Goal: Task Accomplishment & Management: Manage account settings

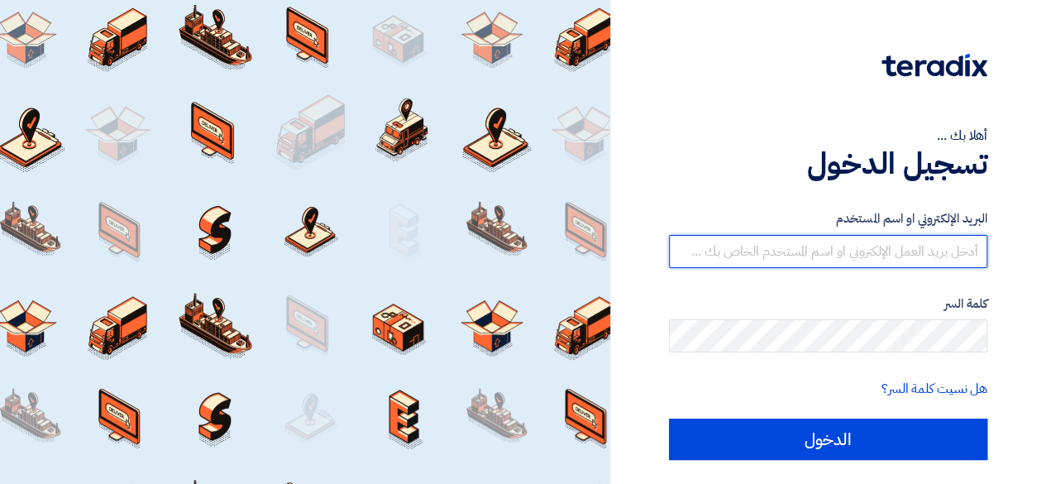
type input "[EMAIL_ADDRESS][DOMAIN_NAME]"
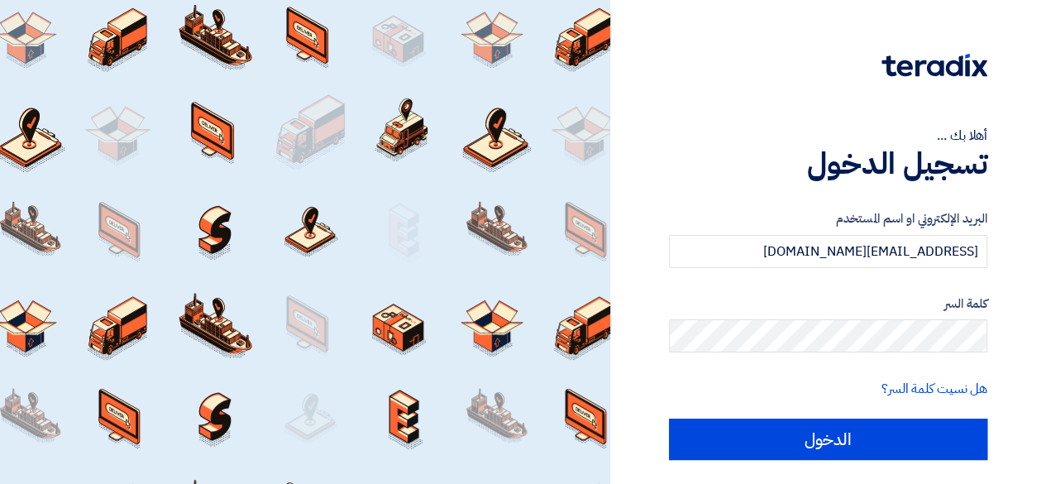
scroll to position [45, 0]
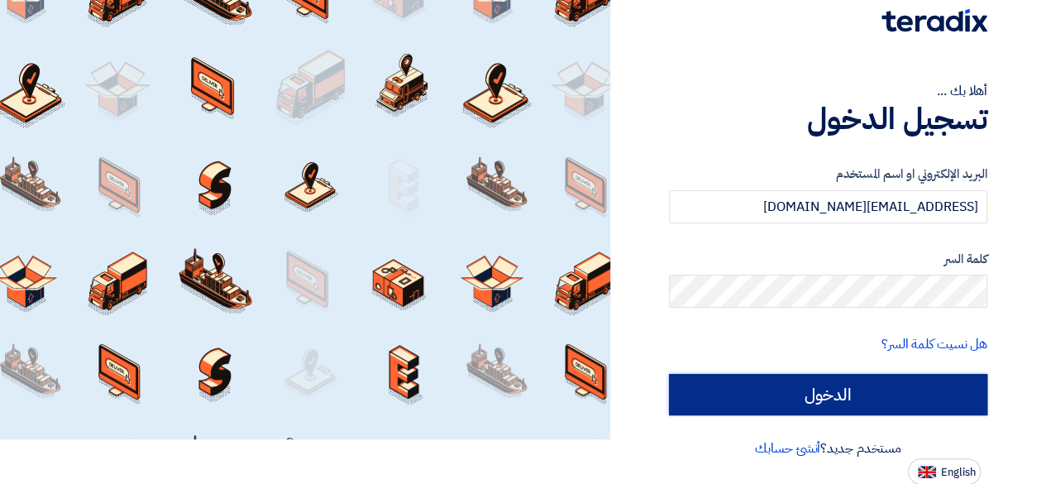
click at [829, 386] on input "الدخول" at bounding box center [828, 394] width 318 height 41
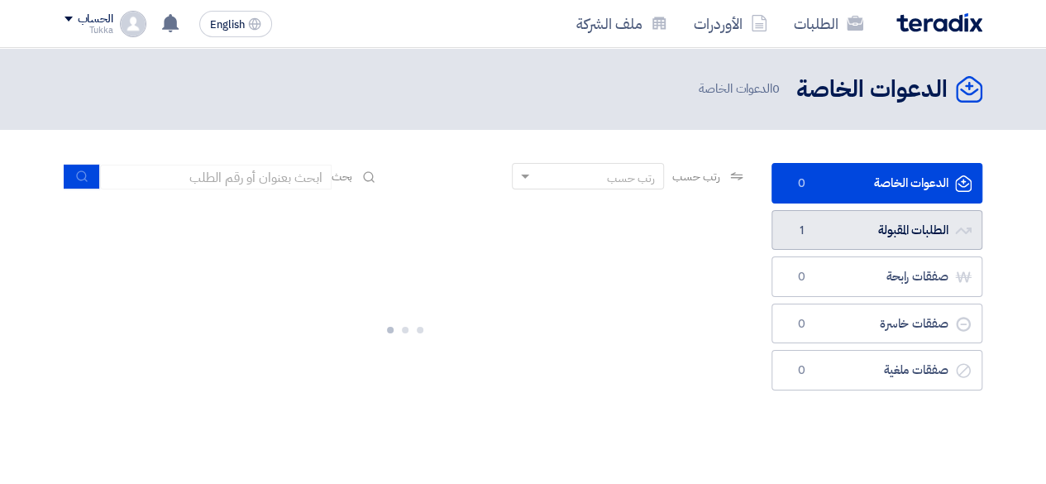
click at [875, 219] on link "الطلبات المقبولة الطلبات المقبولة 1" at bounding box center [876, 230] width 211 height 41
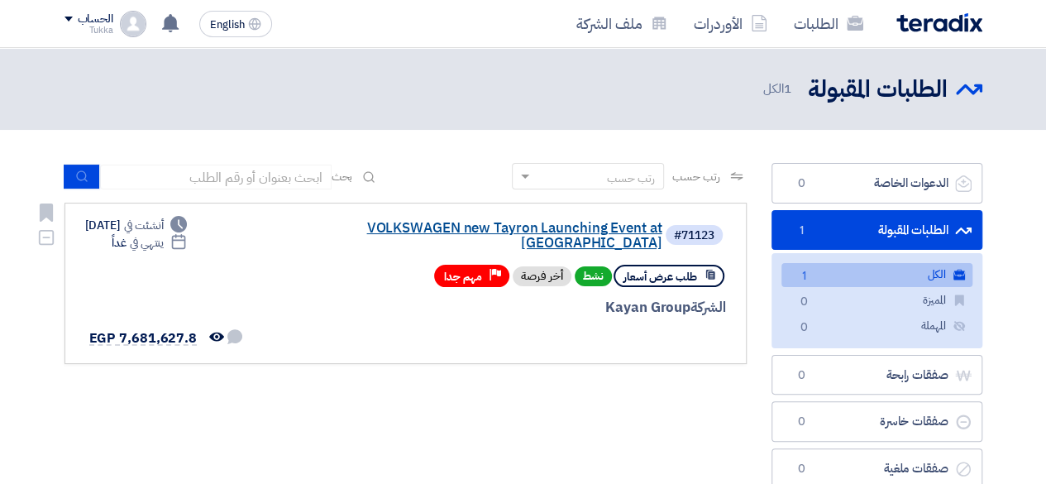
click at [580, 226] on link "VOLKSWAGEN new Tayron Launching Event at [GEOGRAPHIC_DATA]" at bounding box center [497, 236] width 331 height 30
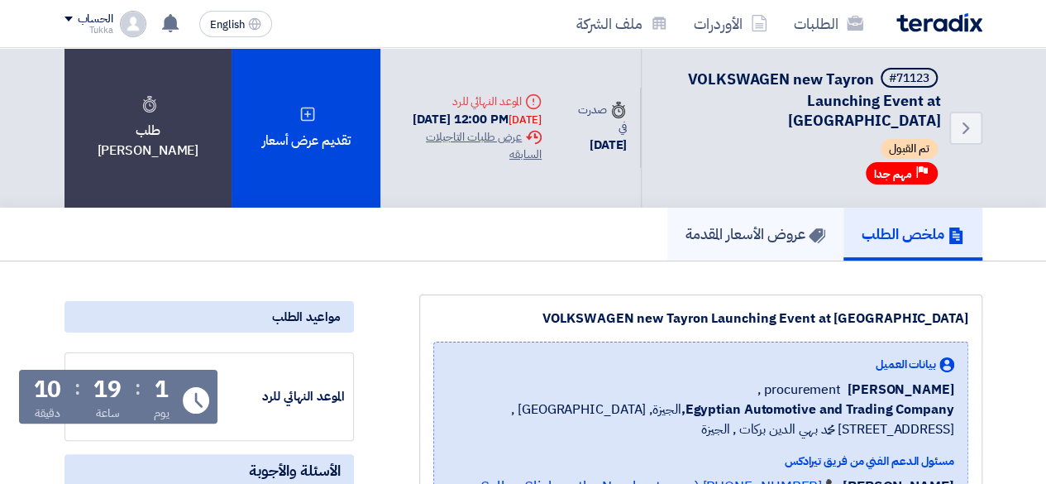
click at [667, 208] on link "عروض الأسعار المقدمة" at bounding box center [755, 234] width 176 height 53
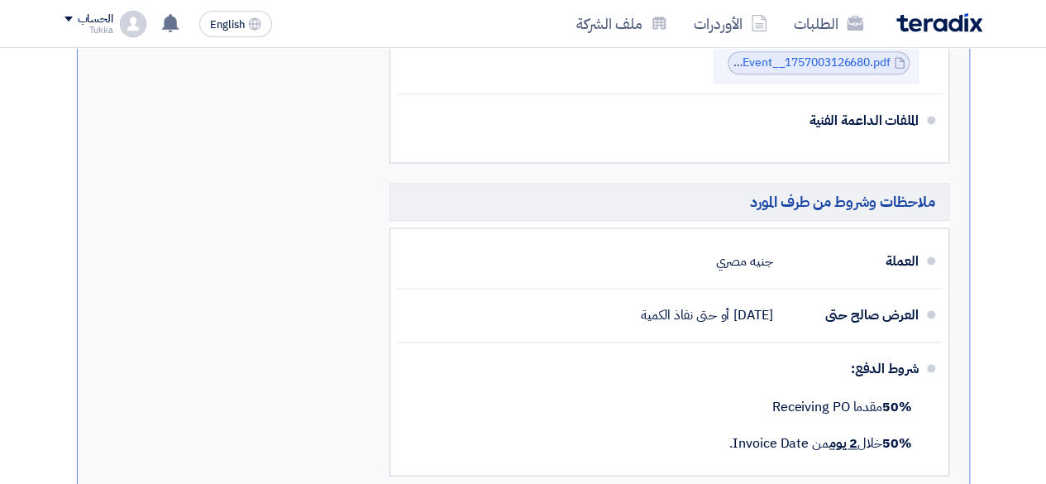
scroll to position [1086, 0]
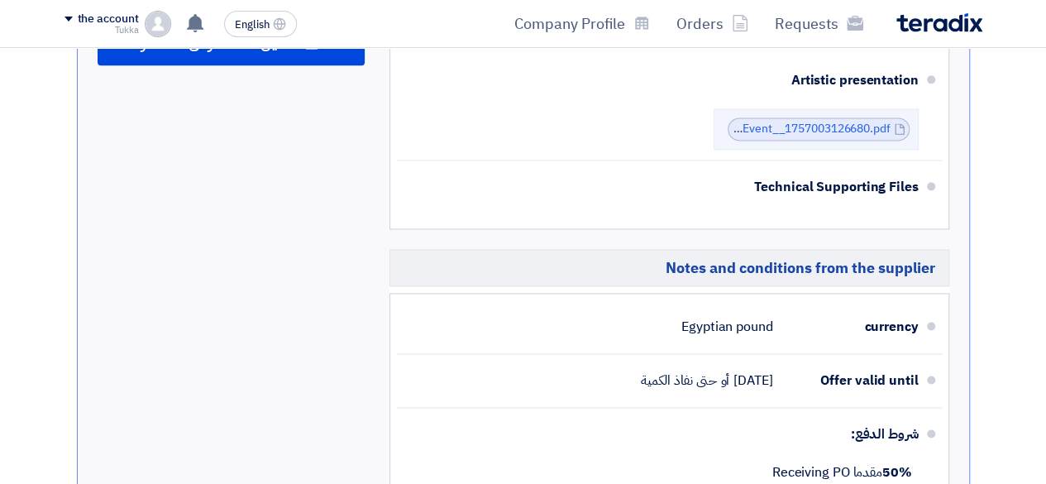
scroll to position [1161, 0]
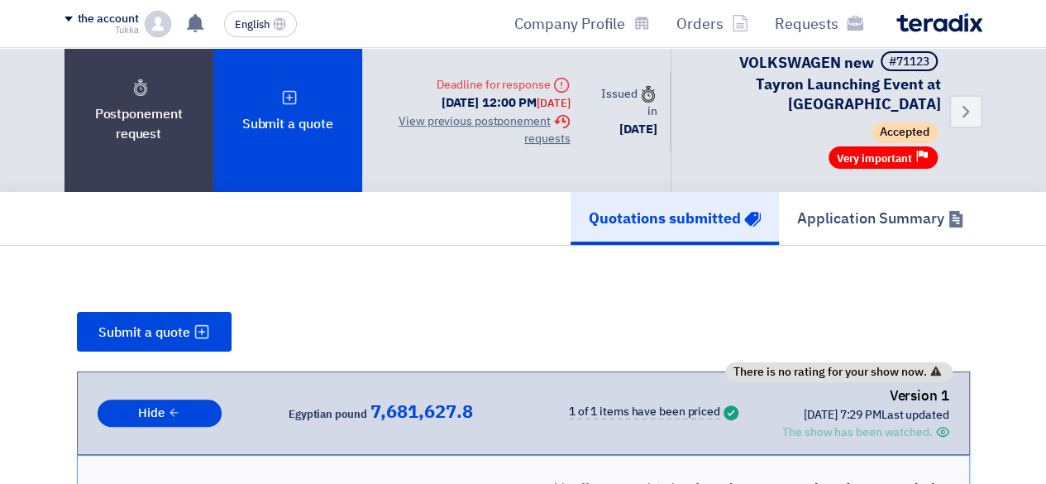
scroll to position [58, 0]
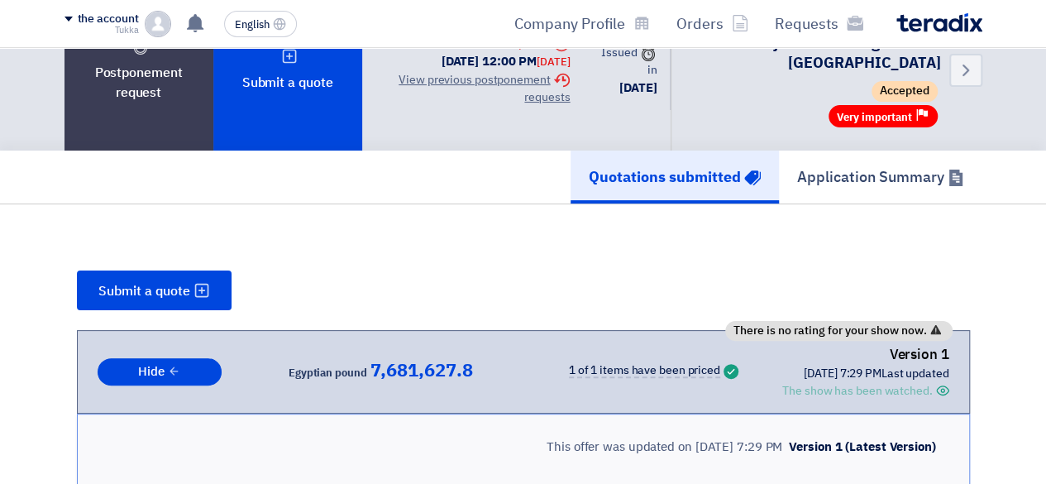
click at [842, 382] on div "The show has been watched." at bounding box center [857, 390] width 150 height 17
click at [601, 361] on font "1 of 1 items have been priced" at bounding box center [644, 369] width 151 height 17
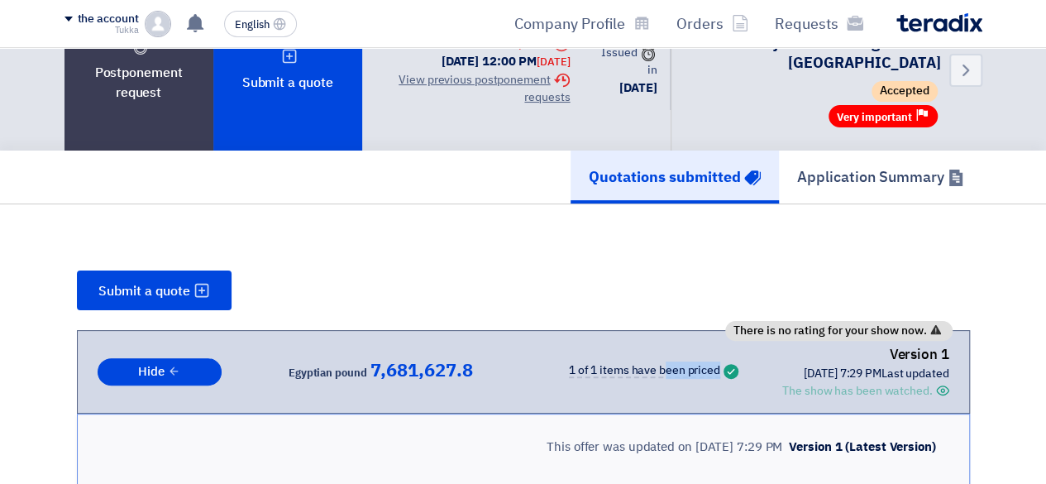
click at [601, 361] on font "1 of 1 items have been priced" at bounding box center [644, 369] width 151 height 17
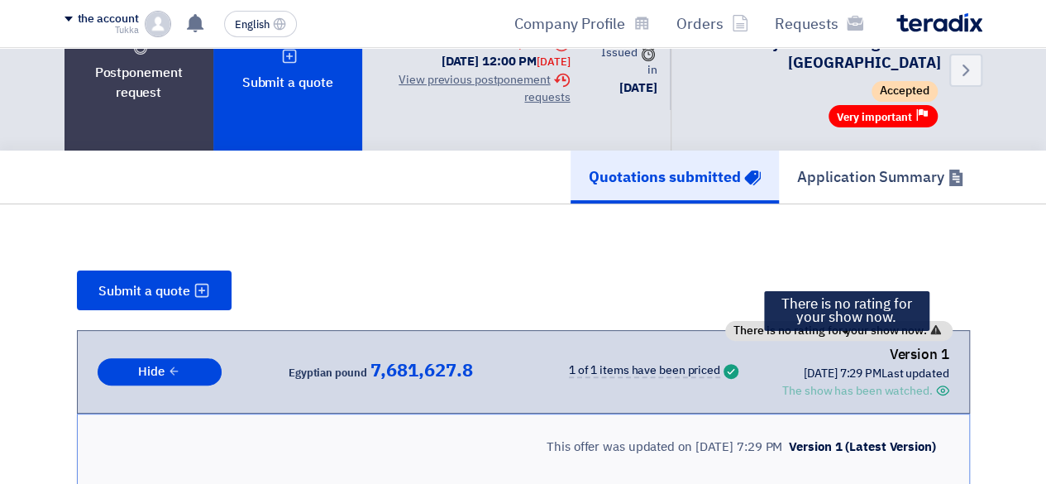
click at [816, 322] on font "There is no rating for your show now." at bounding box center [829, 330] width 193 height 17
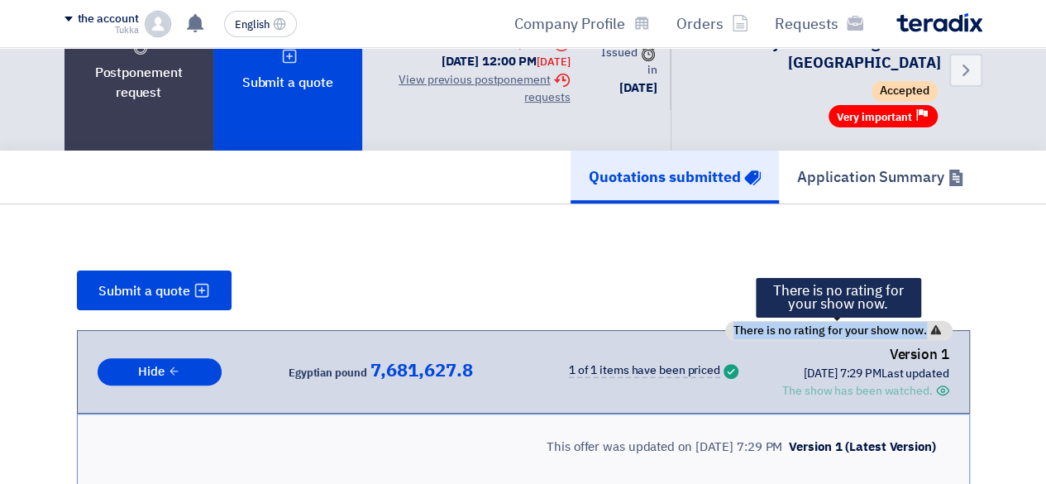
click at [816, 322] on font "There is no rating for your show now." at bounding box center [829, 330] width 193 height 17
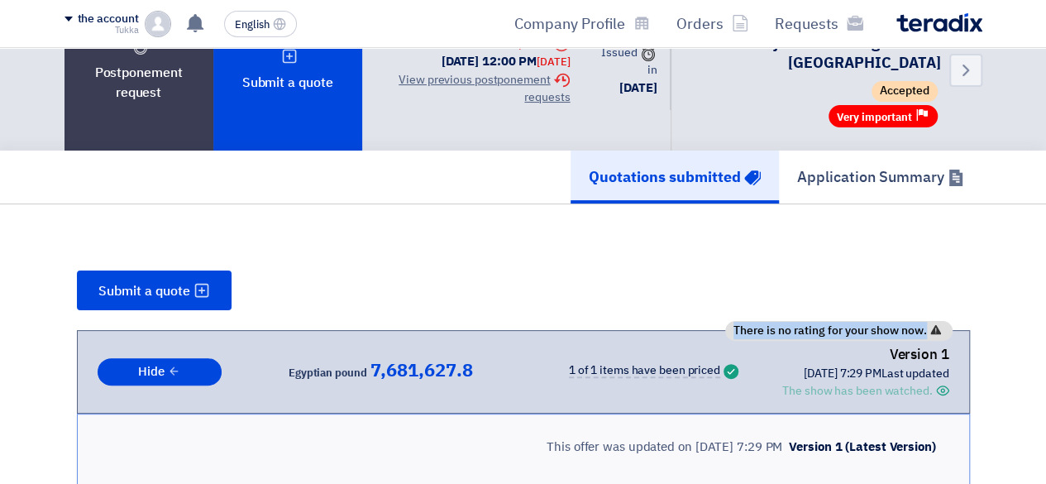
click at [809, 344] on div "Version 1" at bounding box center [865, 354] width 166 height 21
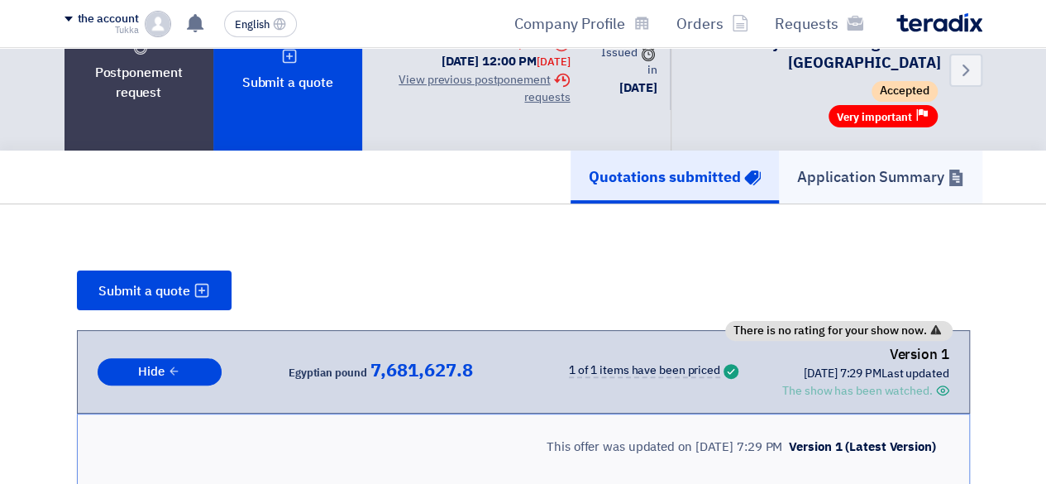
click at [850, 165] on font "Application Summary" at bounding box center [870, 176] width 147 height 22
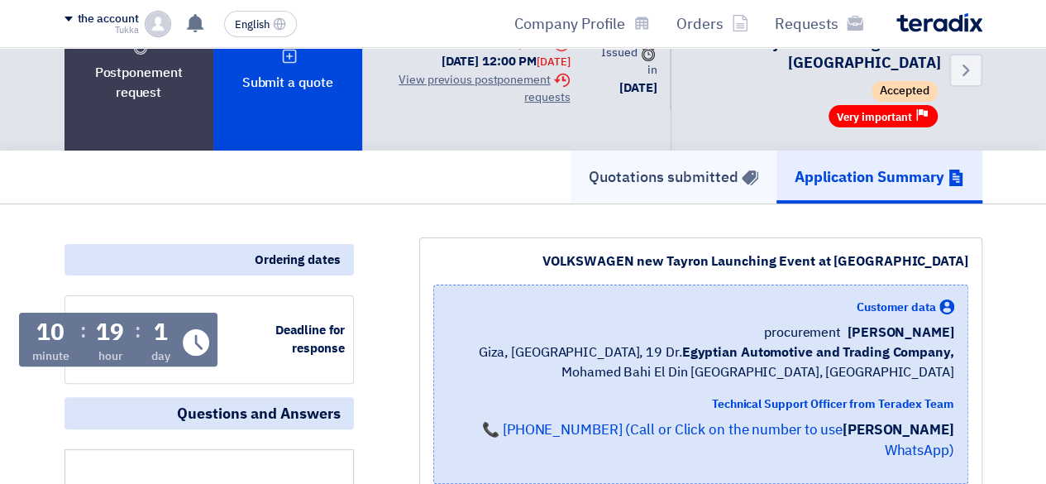
click at [728, 165] on font "Quotations submitted" at bounding box center [664, 176] width 150 height 22
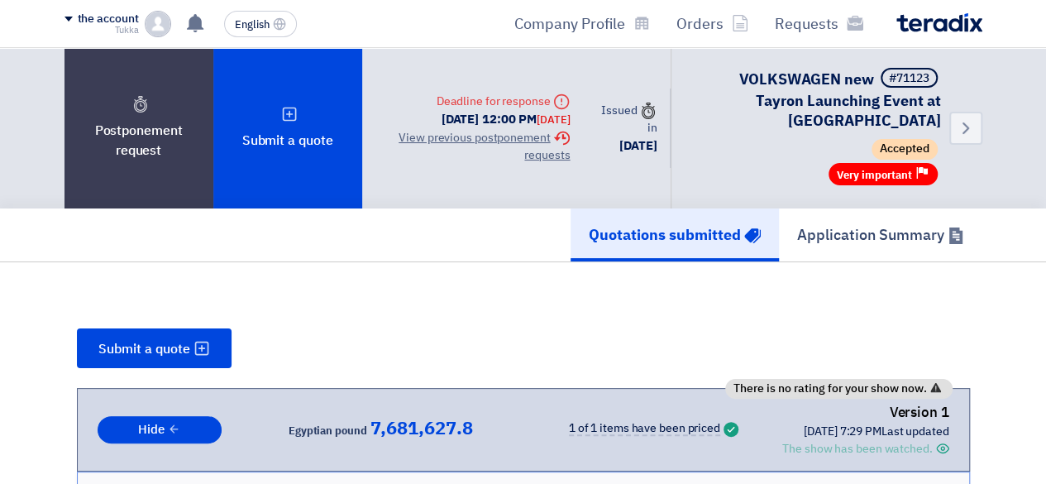
click at [637, 419] on font "1 of 1 items have been priced" at bounding box center [644, 427] width 151 height 17
click at [763, 411] on div "There is no rating for your show now. Version 1 Last updated 4 Sep 2025, 7:29 P…" at bounding box center [524, 430] width 852 height 56
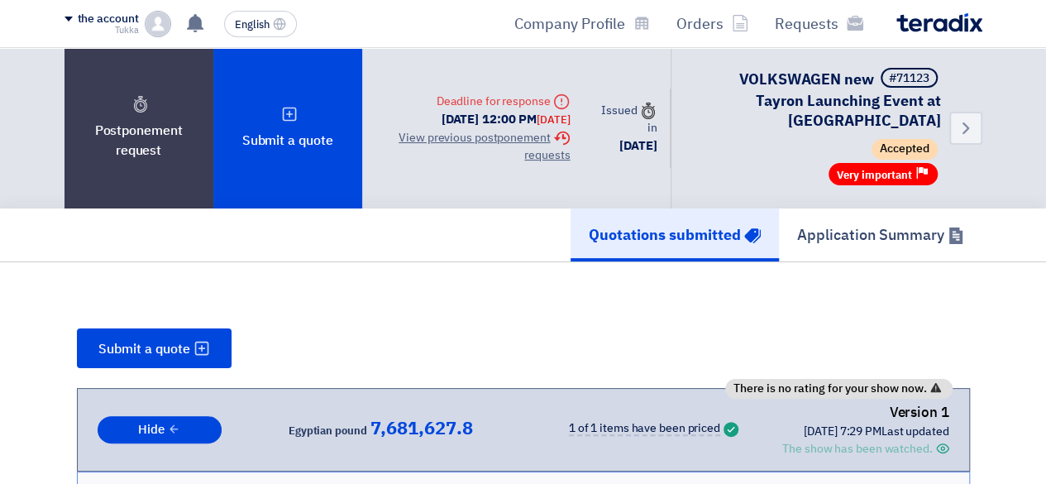
click at [763, 411] on div "There is no rating for your show now. Version 1 Last updated 4 Sep 2025, 7:29 P…" at bounding box center [524, 430] width 852 height 56
click at [792, 440] on font "The show has been watched." at bounding box center [857, 448] width 150 height 17
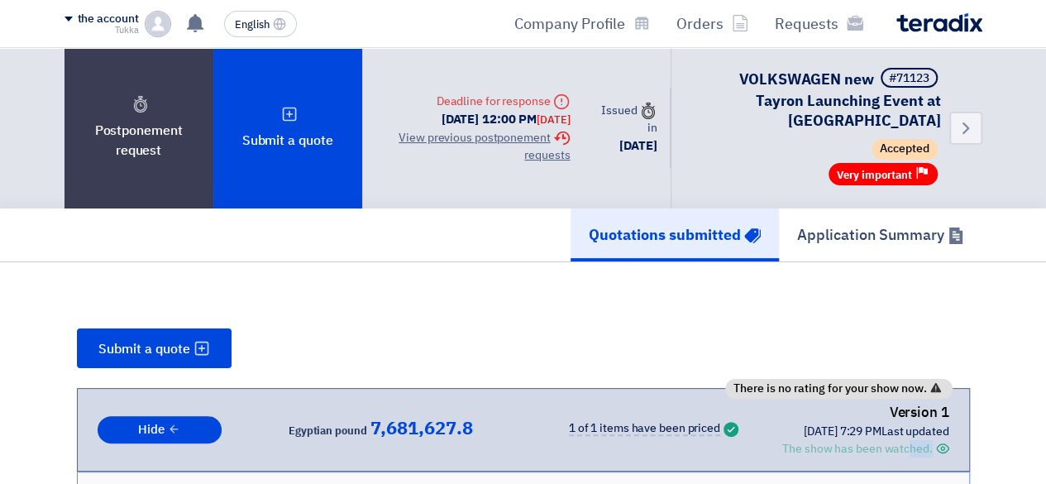
click at [792, 440] on font "The show has been watched." at bounding box center [857, 448] width 150 height 17
click at [804, 422] on font "4 Sep 2025, 7:29 PM" at bounding box center [843, 430] width 78 height 17
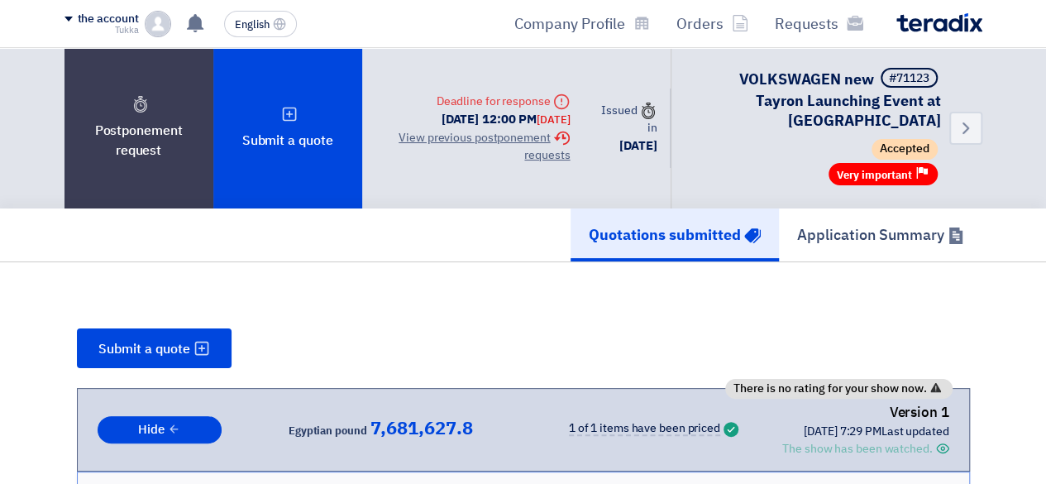
click at [804, 422] on font "4 Sep 2025, 7:29 PM" at bounding box center [843, 430] width 78 height 17
click at [830, 440] on font "The show has been watched." at bounding box center [857, 448] width 150 height 17
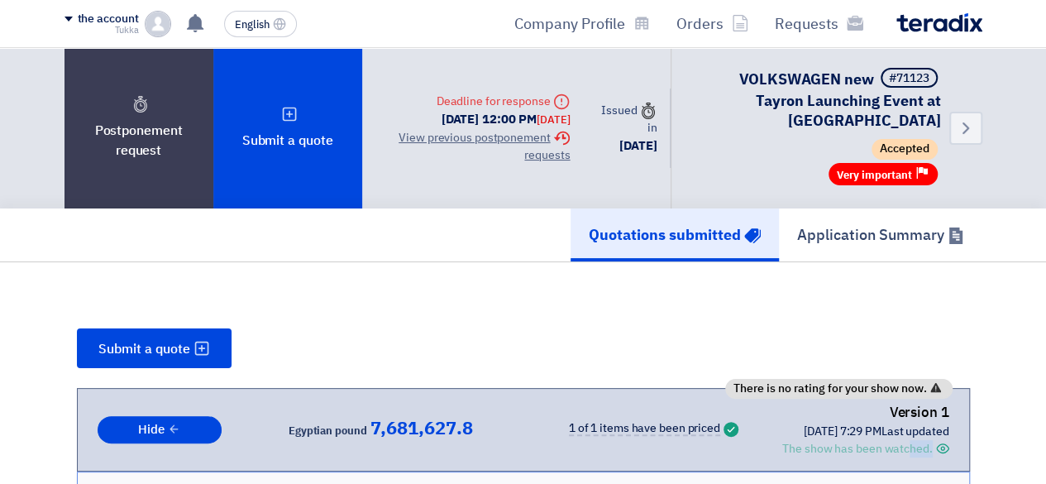
click at [830, 440] on font "The show has been watched." at bounding box center [857, 448] width 150 height 17
drag, startPoint x: 949, startPoint y: 426, endPoint x: 769, endPoint y: 424, distance: 180.2
click at [769, 424] on div "There is no rating for your show now. Version 1 Last updated 4 Sep 2025, 7:29 P…" at bounding box center [523, 430] width 893 height 84
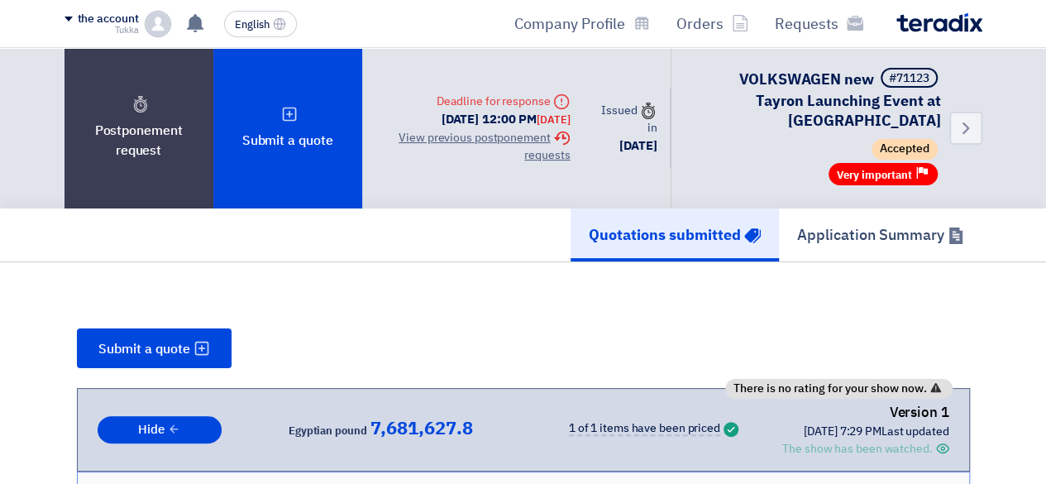
click at [769, 424] on div "There is no rating for your show now. Version 1 Last updated 4 Sep 2025, 7:29 P…" at bounding box center [524, 430] width 852 height 56
click at [873, 379] on font "There is no rating for your show now." at bounding box center [829, 387] width 193 height 17
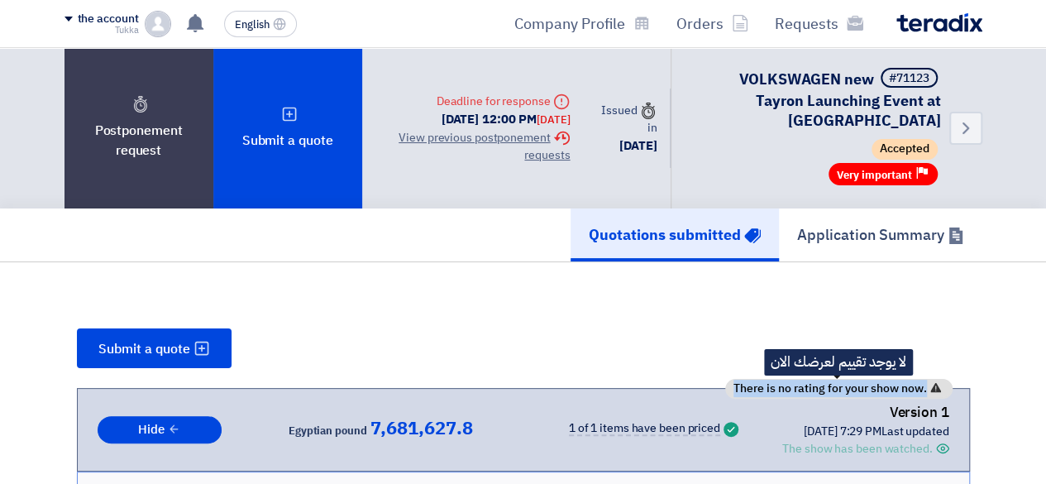
click at [873, 379] on font "There is no rating for your show now." at bounding box center [829, 387] width 193 height 17
click at [853, 402] on div "Version 1" at bounding box center [865, 412] width 166 height 21
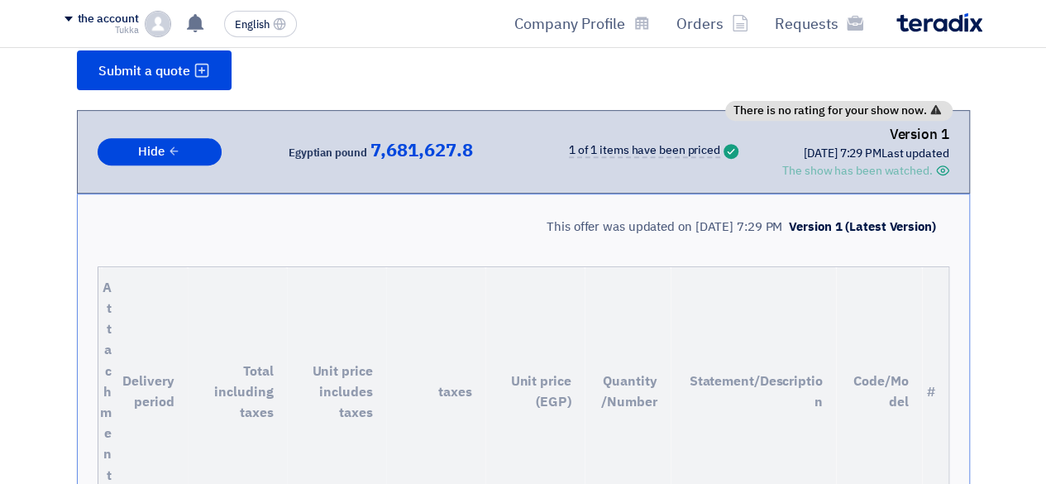
scroll to position [275, 0]
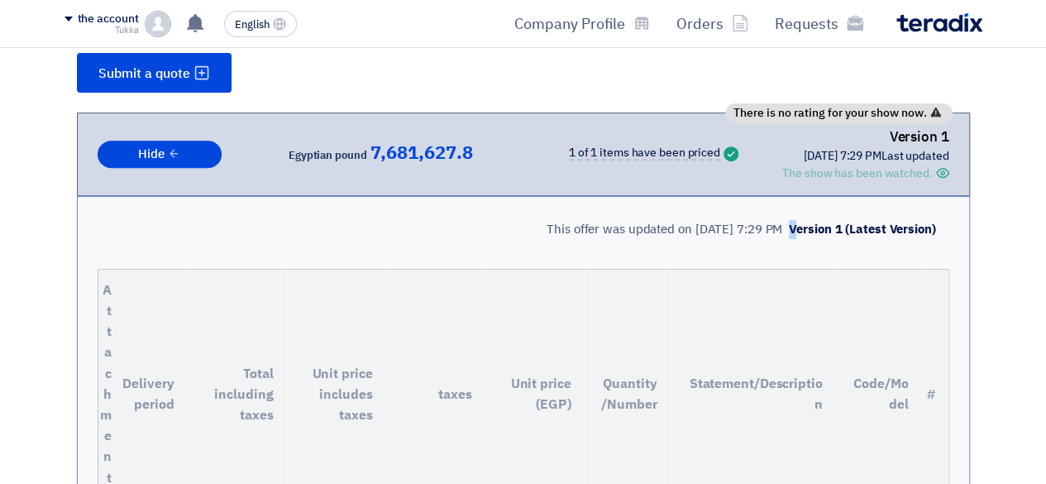
drag, startPoint x: 795, startPoint y: 192, endPoint x: 790, endPoint y: 206, distance: 15.2
click at [790, 210] on div "Version 1 (Latest Version) This offer was updated on 4 Sep 2025, 7:29 PM" at bounding box center [524, 229] width 852 height 39
click at [790, 220] on font "Version 1 (Latest Version)" at bounding box center [862, 229] width 146 height 18
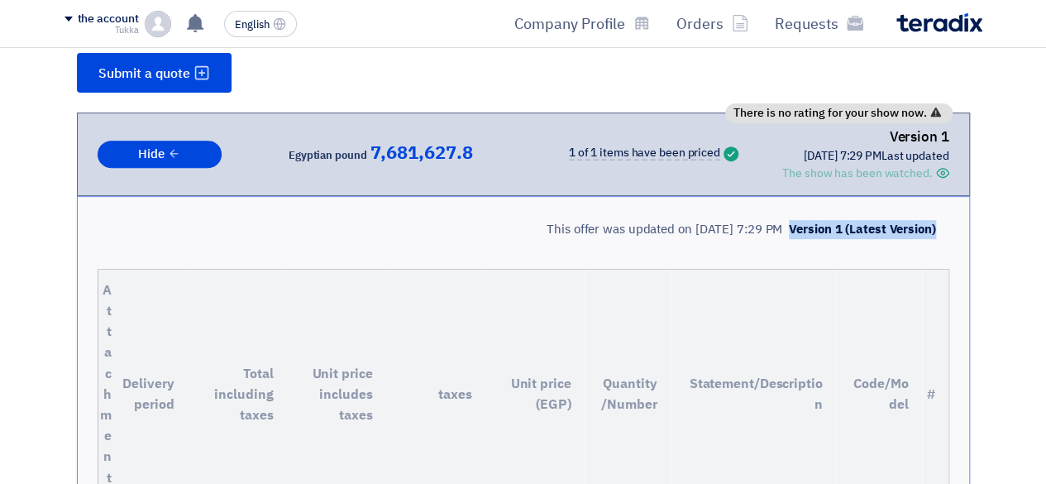
click at [790, 220] on font "Version 1 (Latest Version)" at bounding box center [862, 229] width 146 height 18
drag, startPoint x: 790, startPoint y: 206, endPoint x: 767, endPoint y: 207, distance: 22.3
click at [767, 217] on div "Version 1 (Latest Version) This offer was updated on 4 Sep 2025, 7:29 PM" at bounding box center [743, 230] width 395 height 26
click at [767, 220] on font "This offer was updated on 4 Sep 2025, 7:29 PM" at bounding box center [664, 229] width 236 height 18
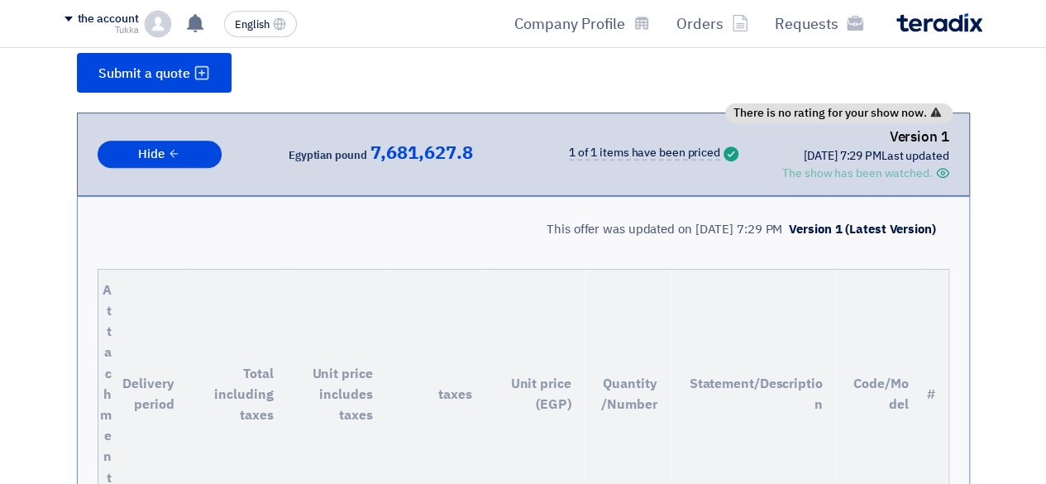
click at [767, 220] on font "This offer was updated on 4 Sep 2025, 7:29 PM" at bounding box center [664, 229] width 236 height 18
click at [775, 220] on font "This offer was updated on 4 Sep 2025, 7:29 PM" at bounding box center [664, 229] width 236 height 18
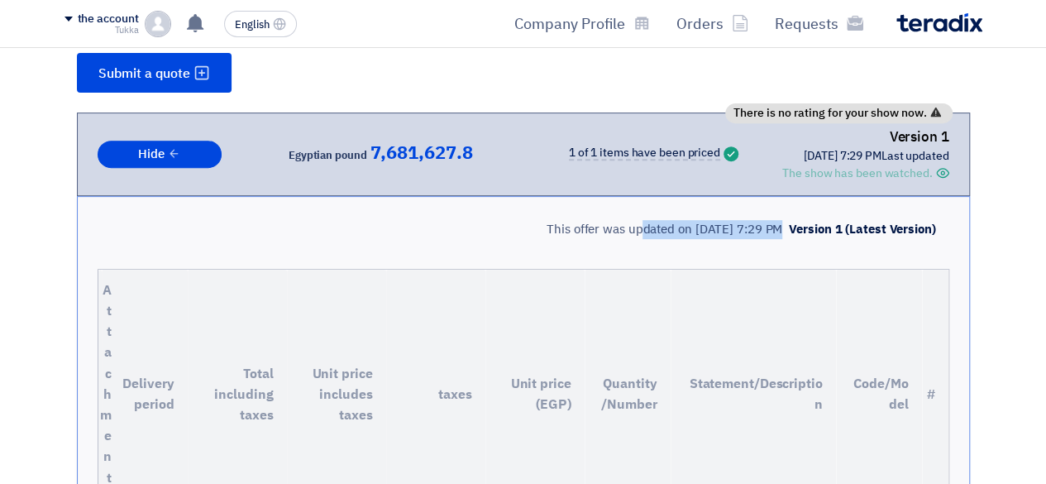
click at [775, 220] on font "This offer was updated on 4 Sep 2025, 7:29 PM" at bounding box center [664, 229] width 236 height 18
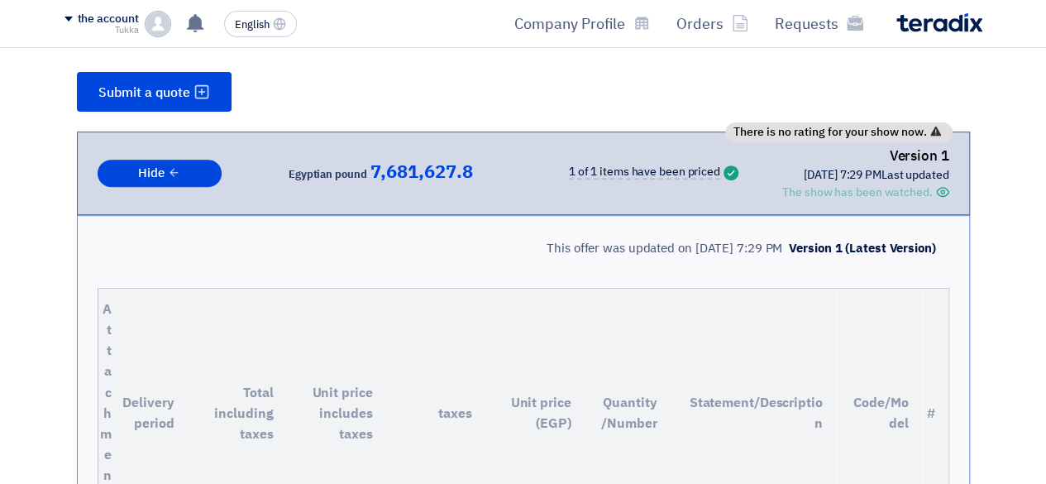
scroll to position [0, 0]
